Goal: Task Accomplishment & Management: Manage account settings

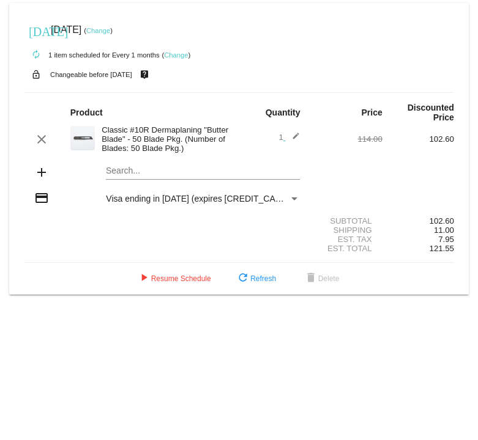
click at [295, 198] on div "Payment Method" at bounding box center [294, 199] width 11 height 10
click at [293, 197] on div "Payment Method" at bounding box center [294, 199] width 11 height 10
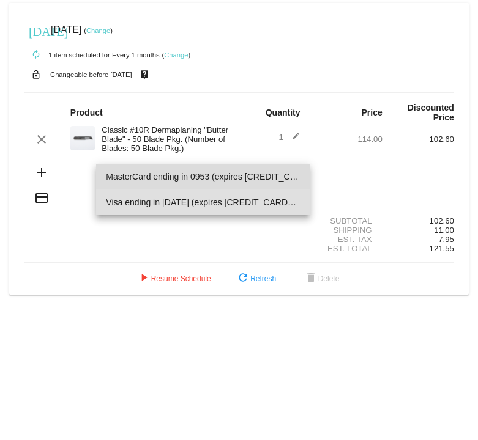
click at [251, 177] on span "MasterCard ending in 0953 (expires 09/30)" at bounding box center [203, 177] width 194 height 26
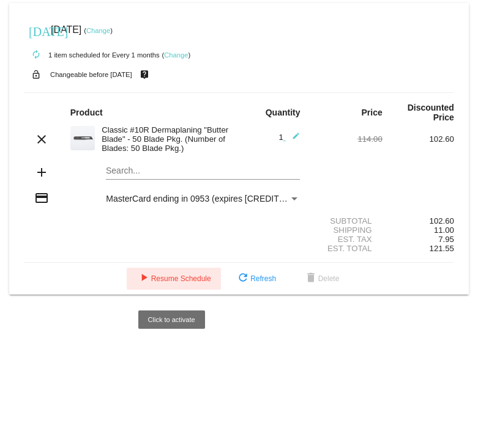
click at [212, 283] on button "play_arrow Resume Schedule" at bounding box center [174, 279] width 94 height 22
